Goal: Information Seeking & Learning: Compare options

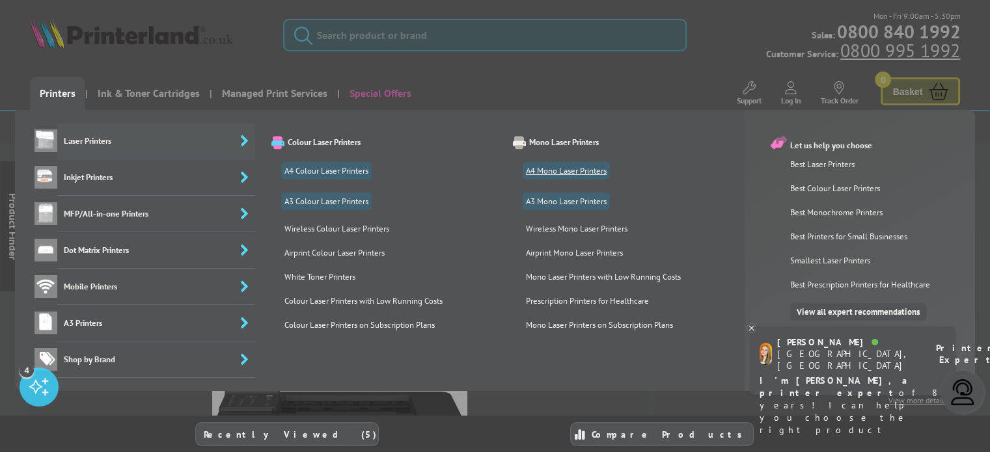
click at [572, 170] on link "A4 Mono Laser Printers" at bounding box center [565, 171] width 87 height 18
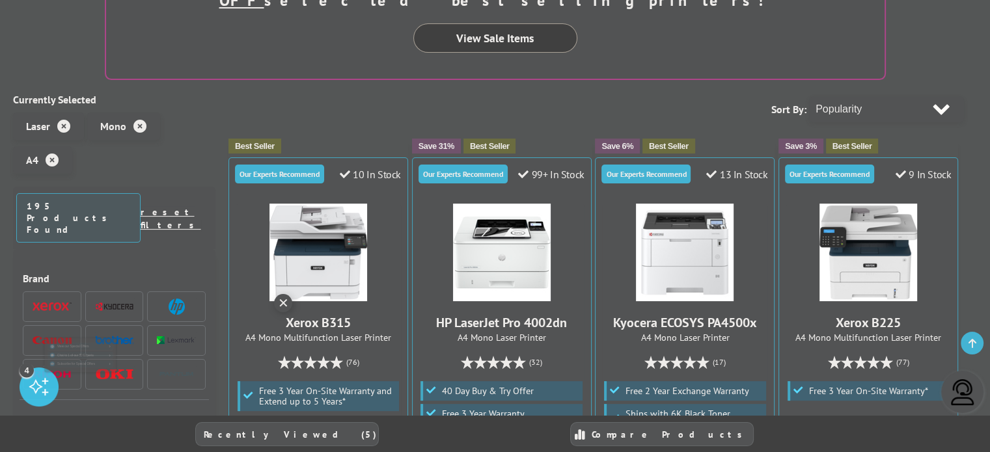
scroll to position [325, 0]
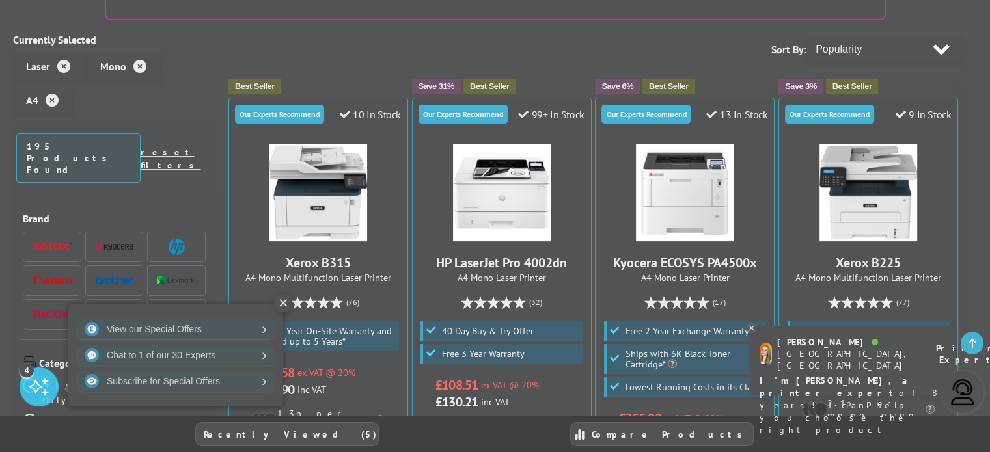
click at [52, 273] on span at bounding box center [52, 281] width 39 height 16
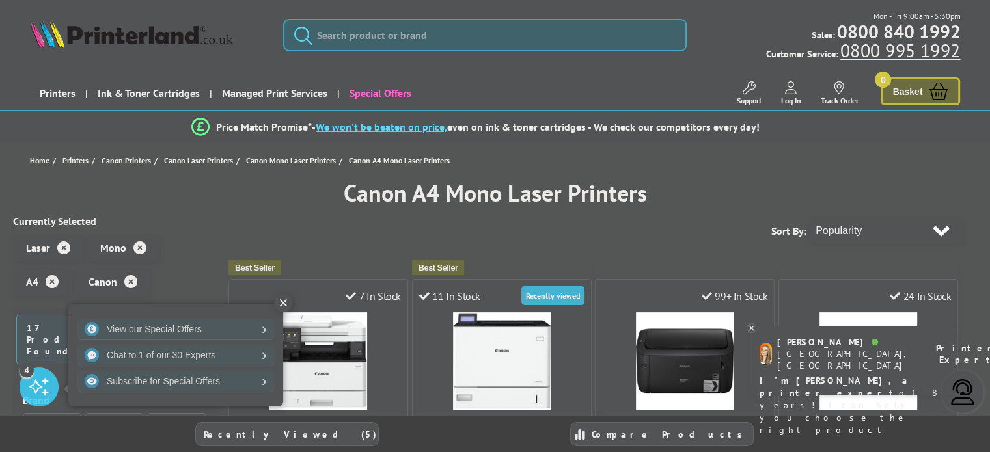
click at [874, 231] on select "Popularity Rating Price - Low to High Price - High to Low Running Costs - Low t…" at bounding box center [886, 231] width 155 height 26
select select "Price Ascending"
click at [809, 218] on select "Popularity Rating Price - Low to High Price - High to Low Running Costs - Low t…" at bounding box center [886, 231] width 155 height 26
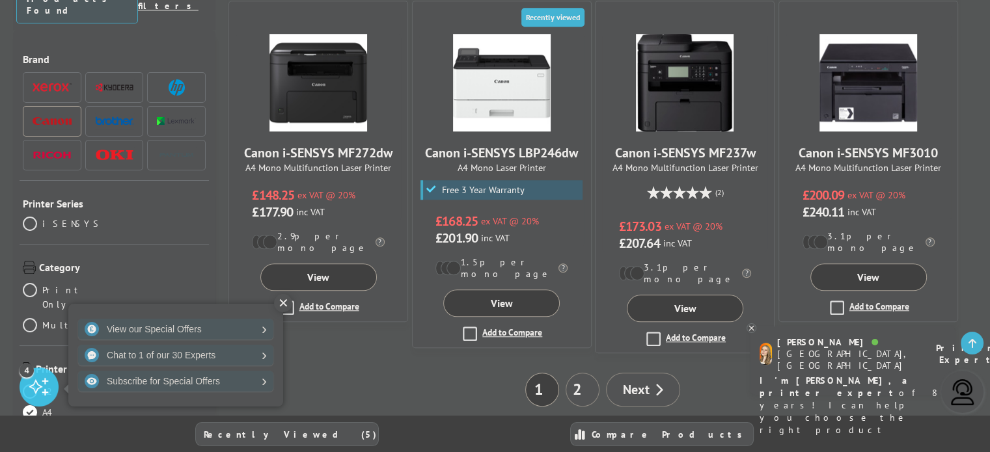
scroll to position [1171, 0]
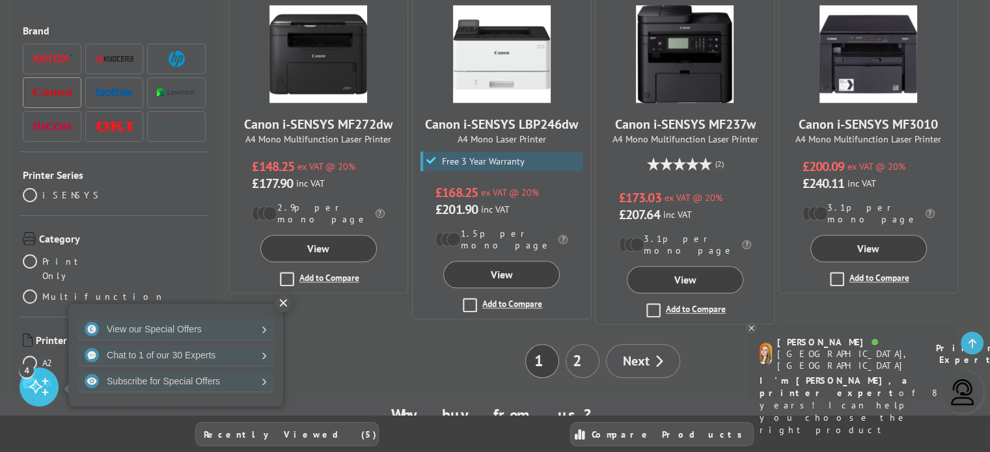
click at [581, 344] on link "2" at bounding box center [582, 361] width 34 height 34
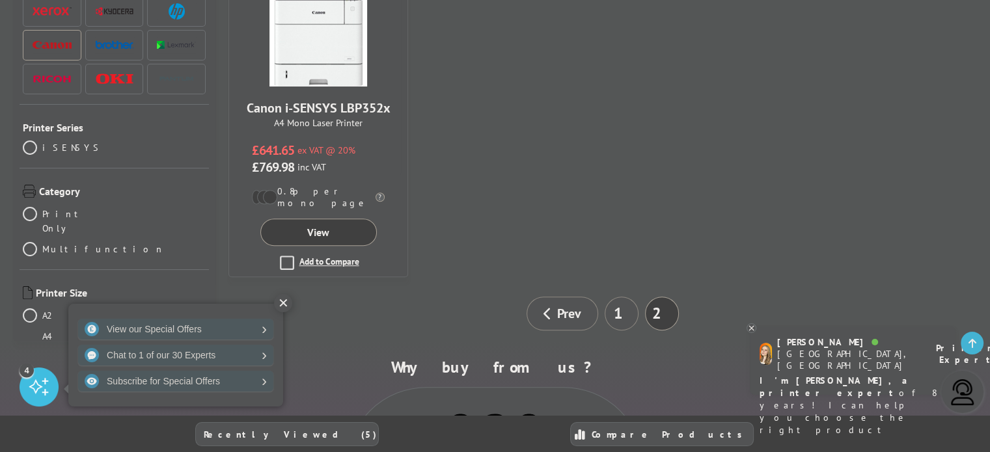
scroll to position [781, 0]
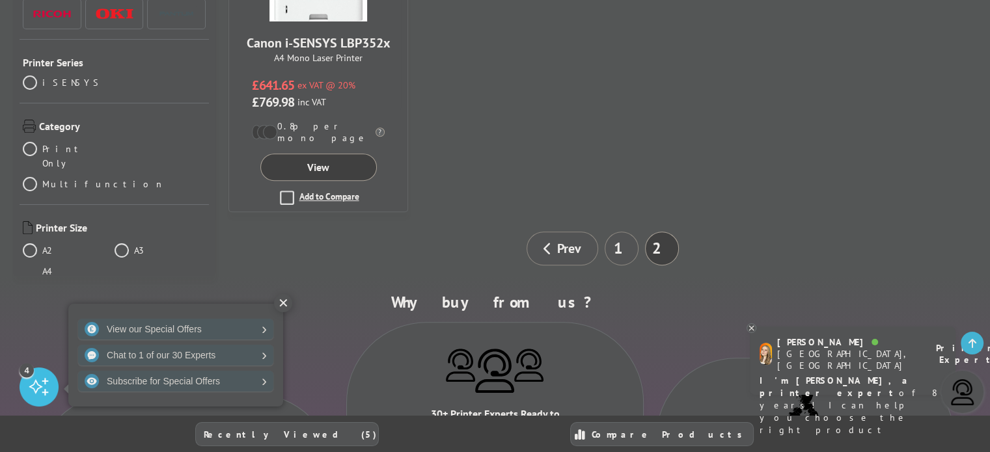
click at [627, 232] on link "1" at bounding box center [621, 249] width 34 height 34
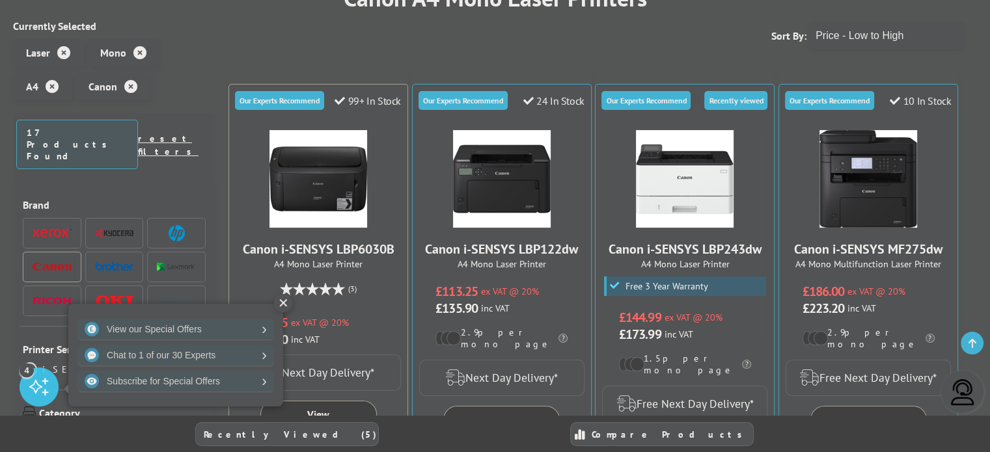
scroll to position [260, 0]
